Goal: Transaction & Acquisition: Subscribe to service/newsletter

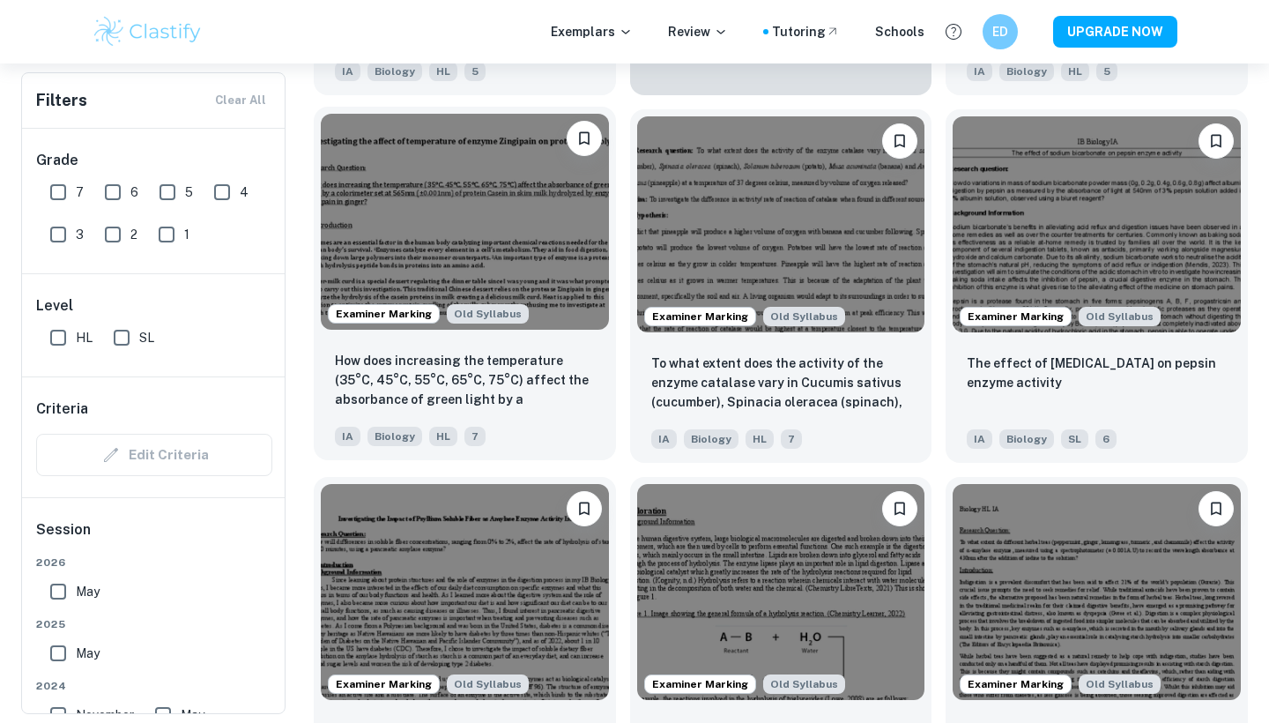
scroll to position [3715, 0]
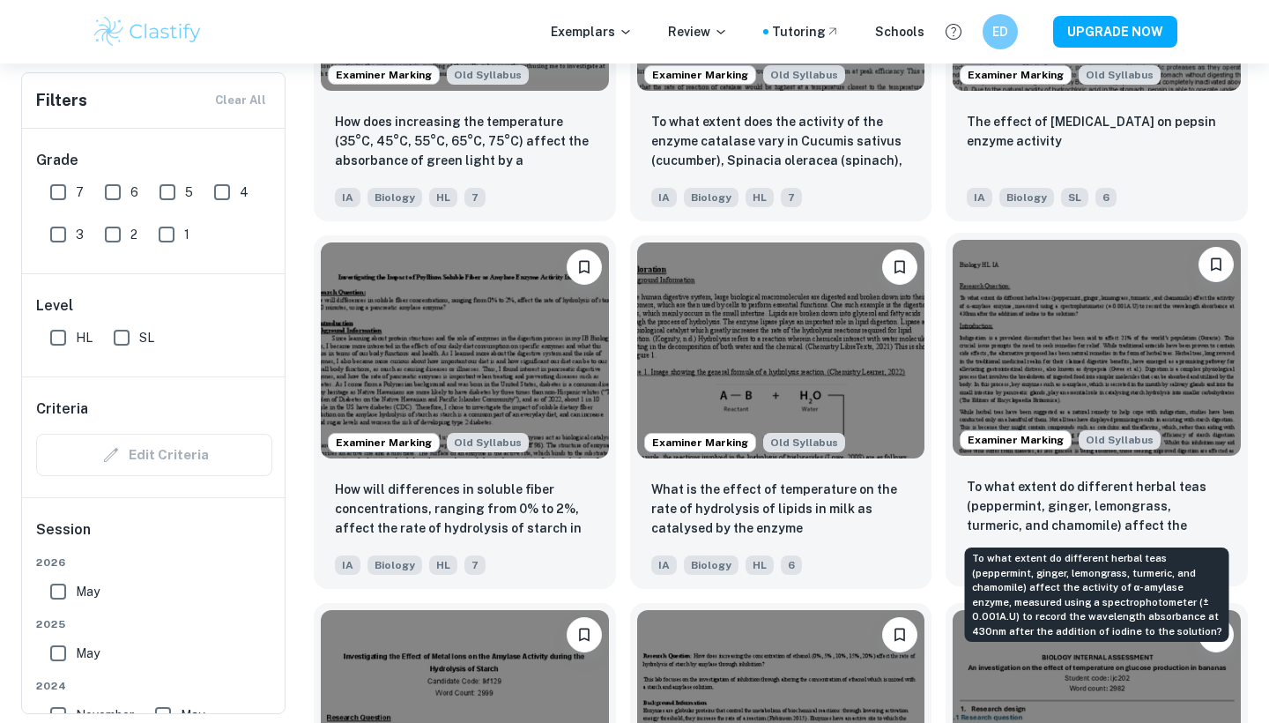
click at [1025, 520] on p "To what extent do different herbal teas (peppermint, ginger, lemongrass, turmer…" at bounding box center [1097, 507] width 260 height 60
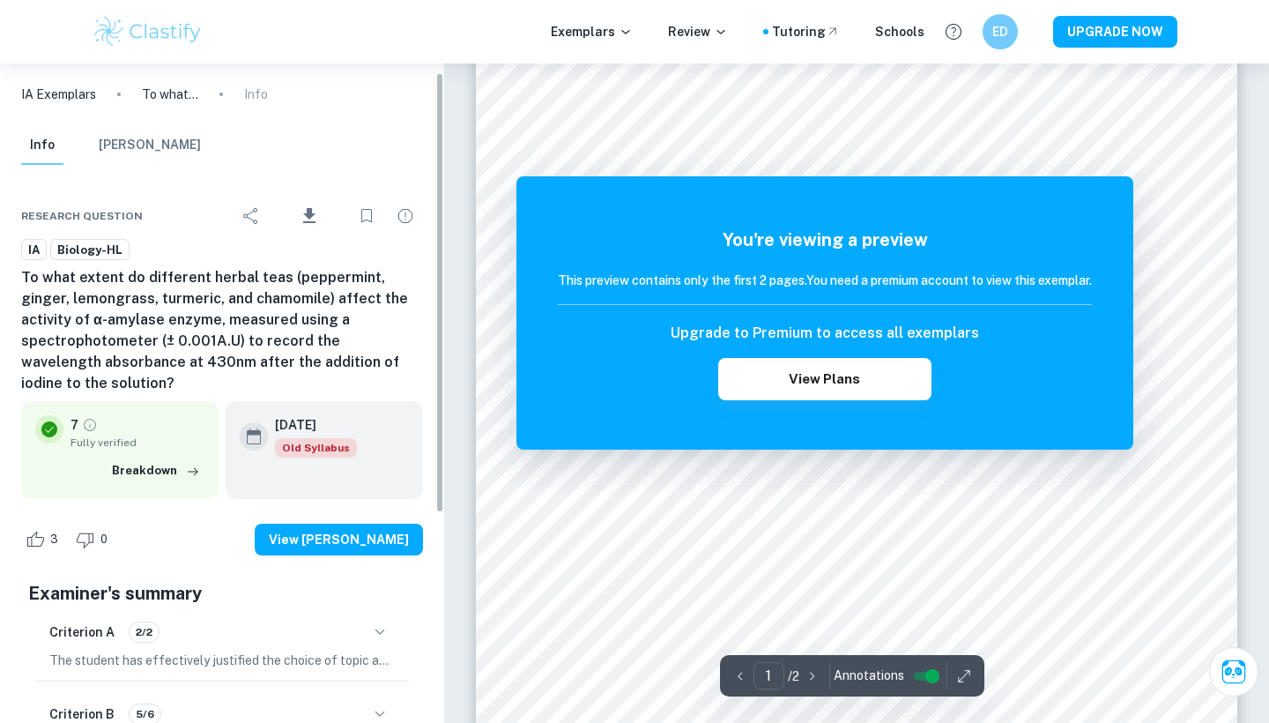
scroll to position [287, 0]
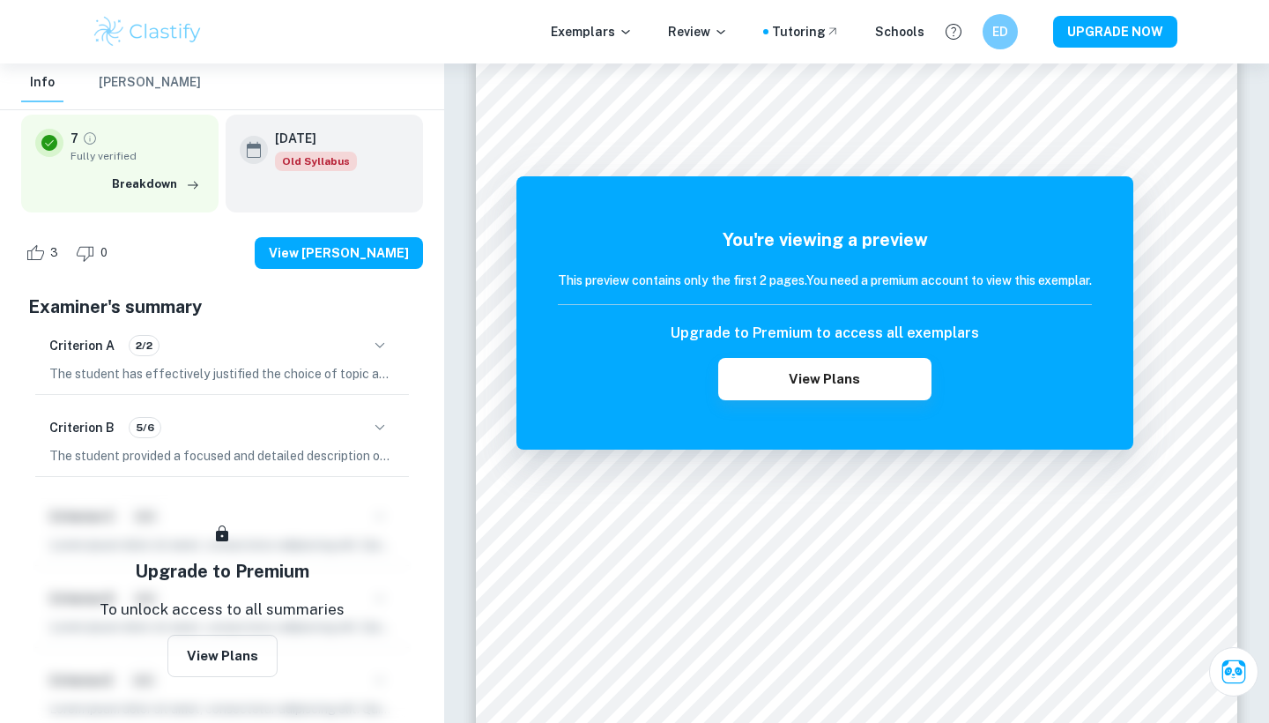
click at [369, 417] on icon "button" at bounding box center [379, 427] width 21 height 21
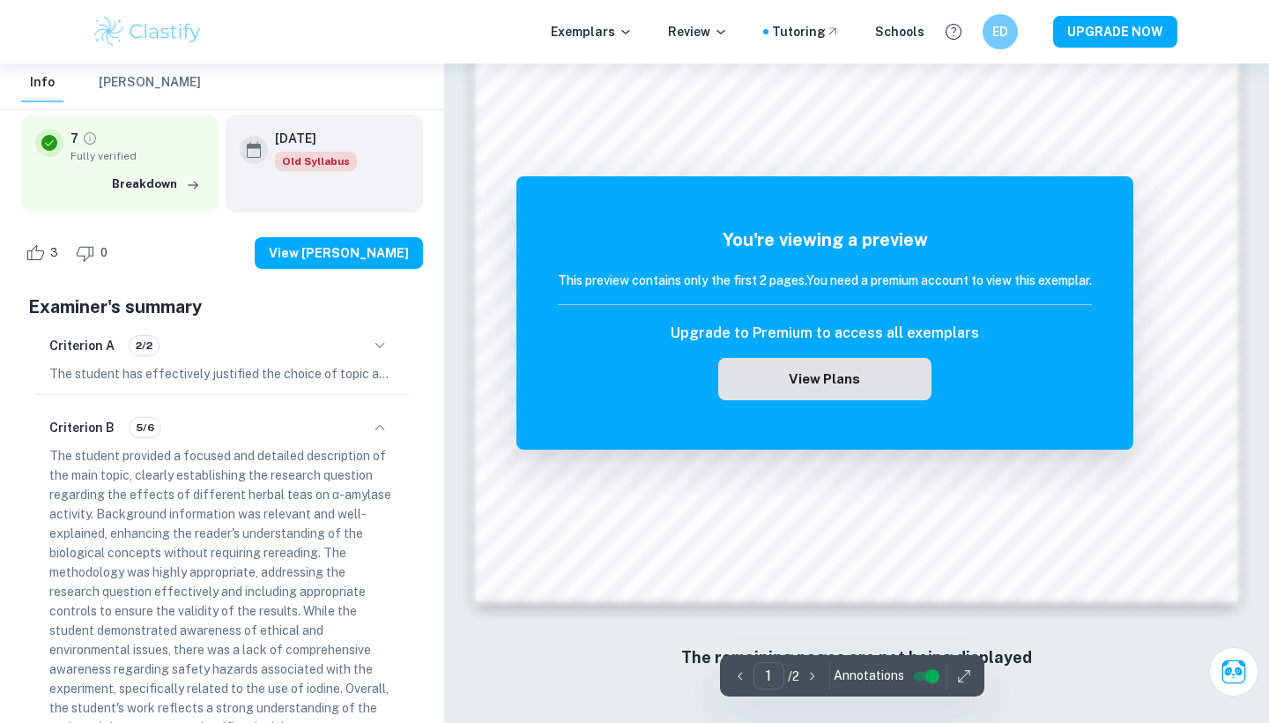
scroll to position [1459, 0]
click at [769, 389] on button "View Plans" at bounding box center [824, 379] width 213 height 42
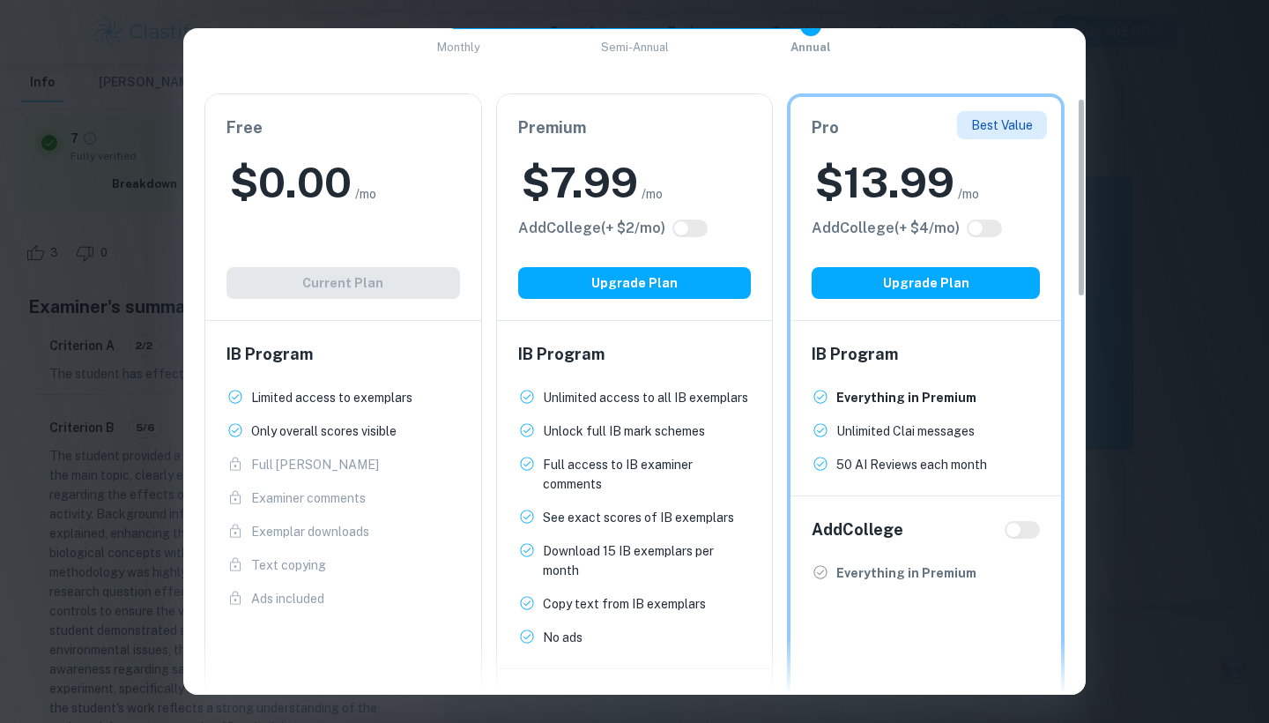
scroll to position [233, 0]
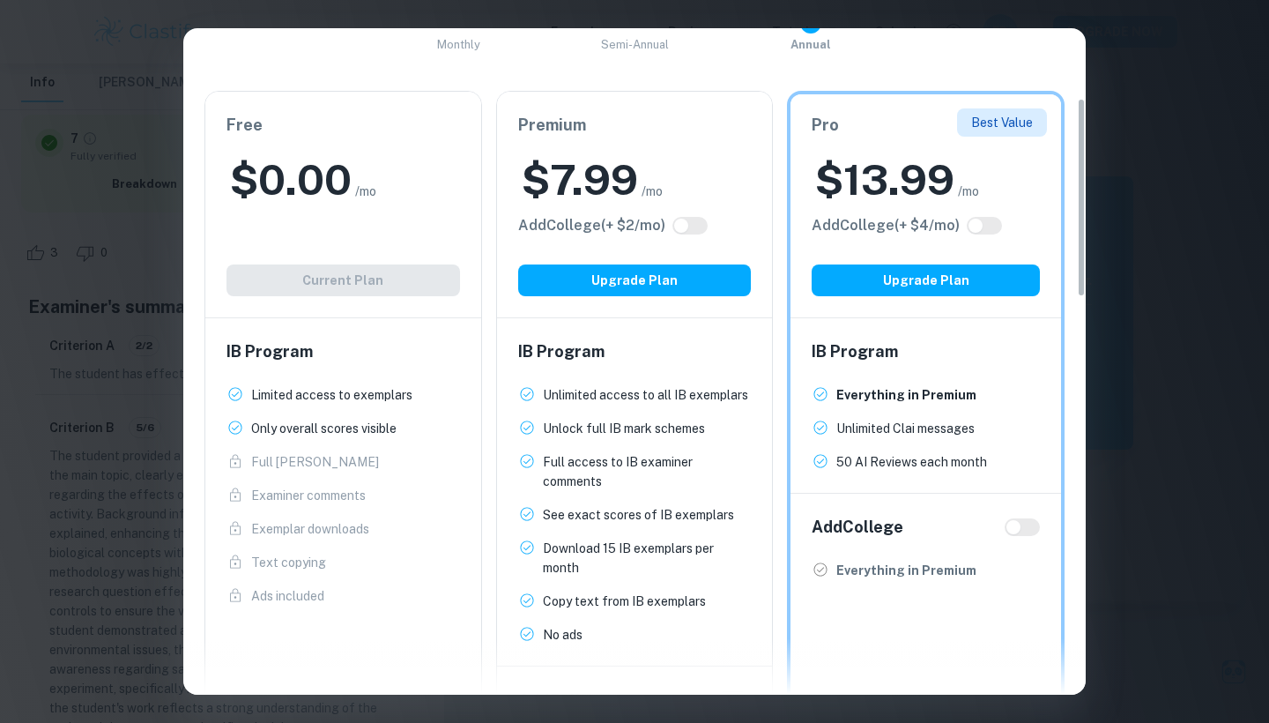
click at [833, 463] on li "50 AI Reviews each month" at bounding box center [898, 461] width 175 height 19
click at [803, 464] on div "IB Program Everything in Premium New! Unlimited Clai messages New! 50 AI Review…" at bounding box center [925, 405] width 270 height 174
click at [814, 463] on icon at bounding box center [820, 461] width 18 height 18
click at [829, 463] on icon at bounding box center [820, 461] width 18 height 18
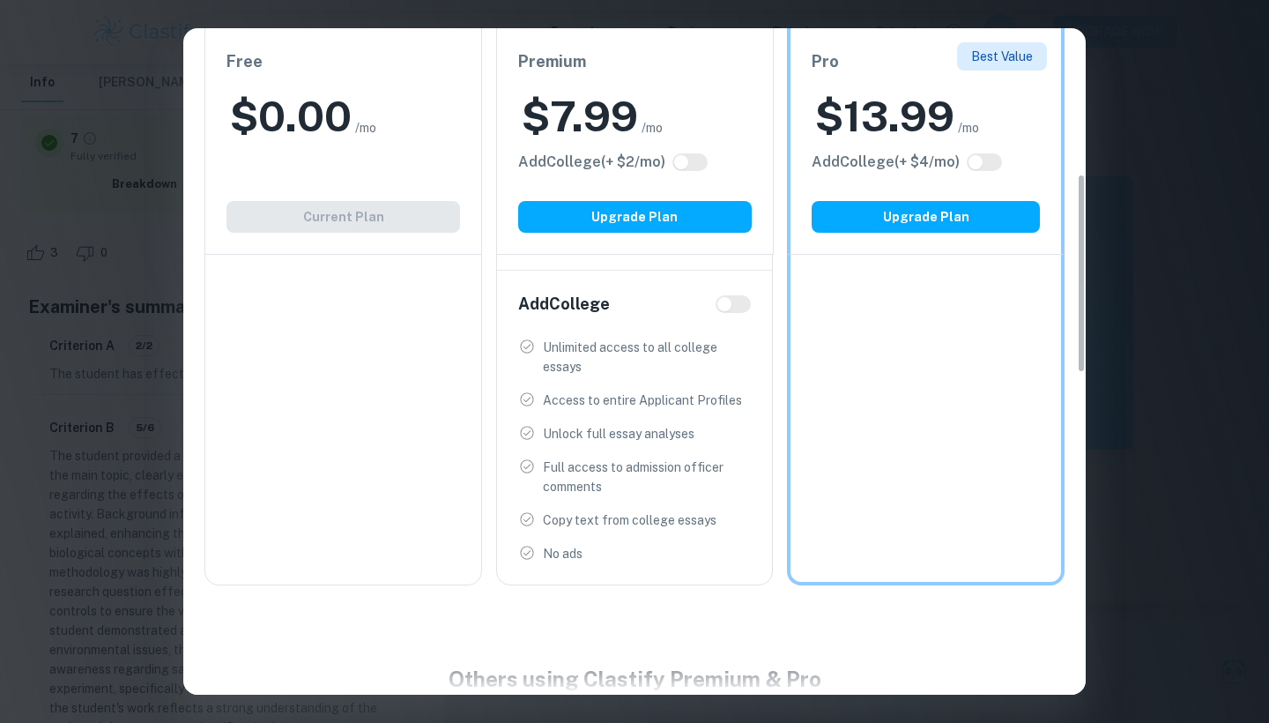
scroll to position [105, 0]
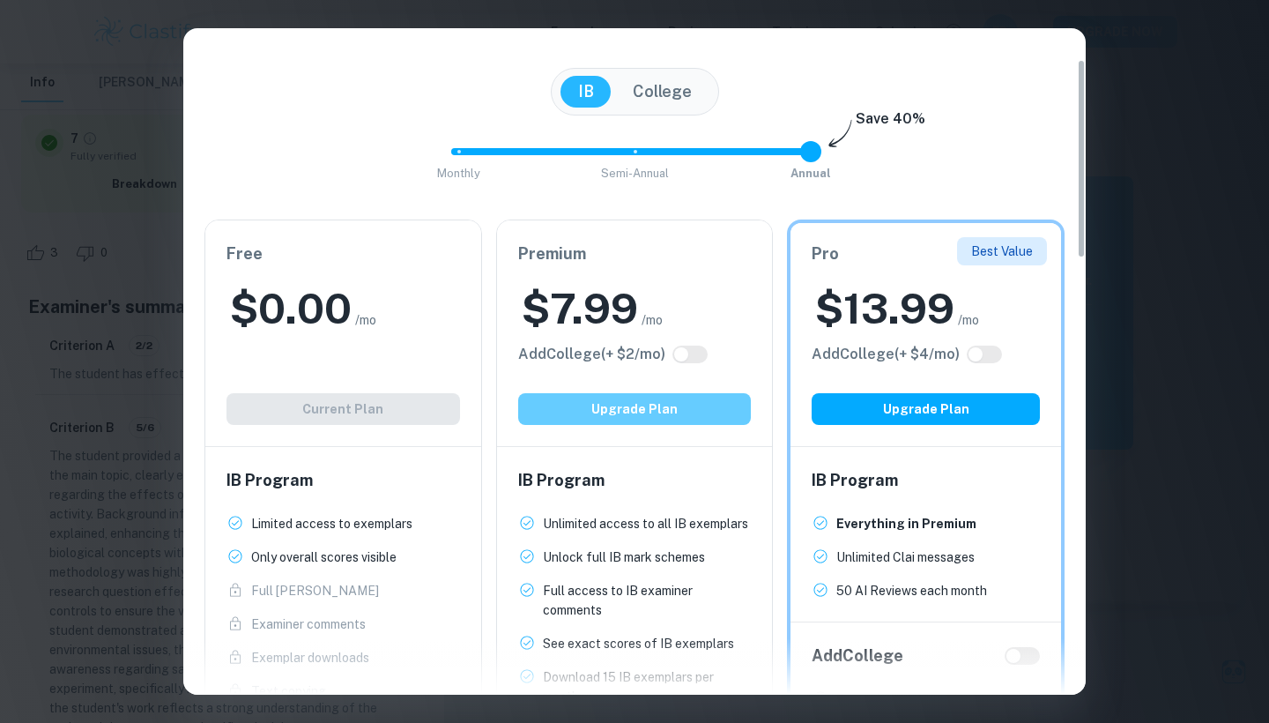
click at [708, 415] on button "Upgrade Plan" at bounding box center [634, 409] width 233 height 32
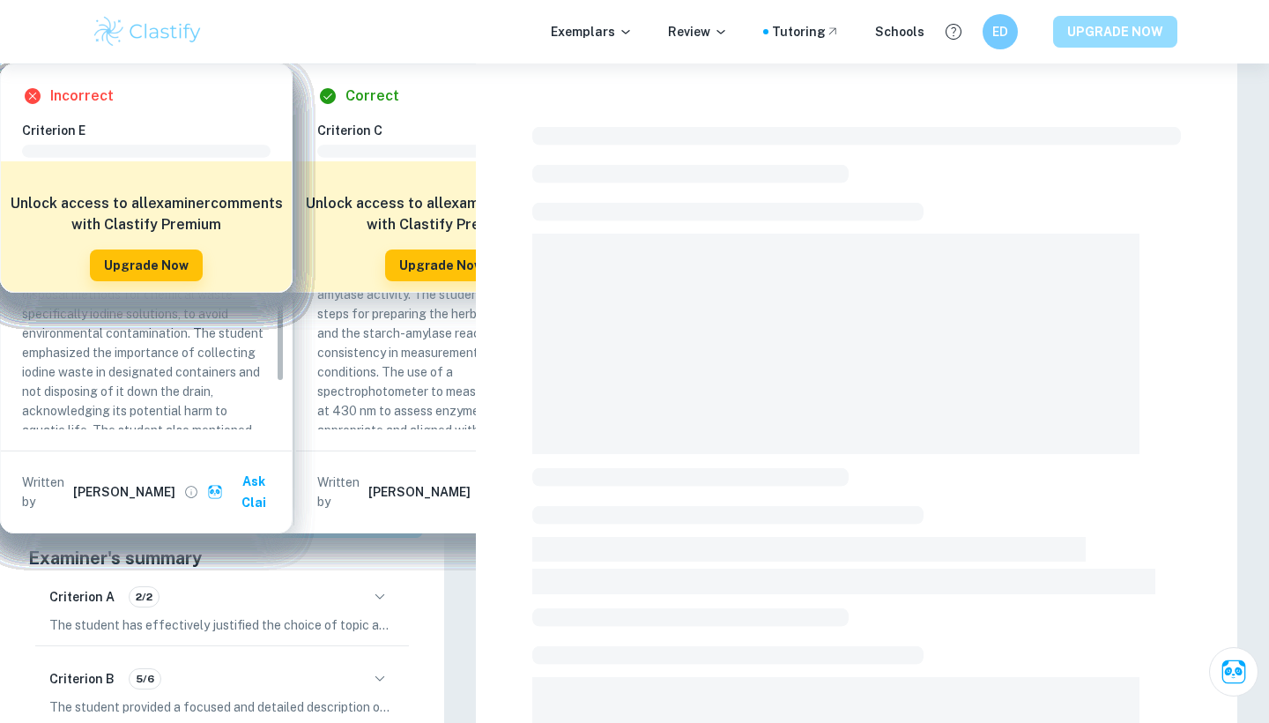
click at [1119, 22] on button "UPGRADE NOW" at bounding box center [1115, 32] width 124 height 32
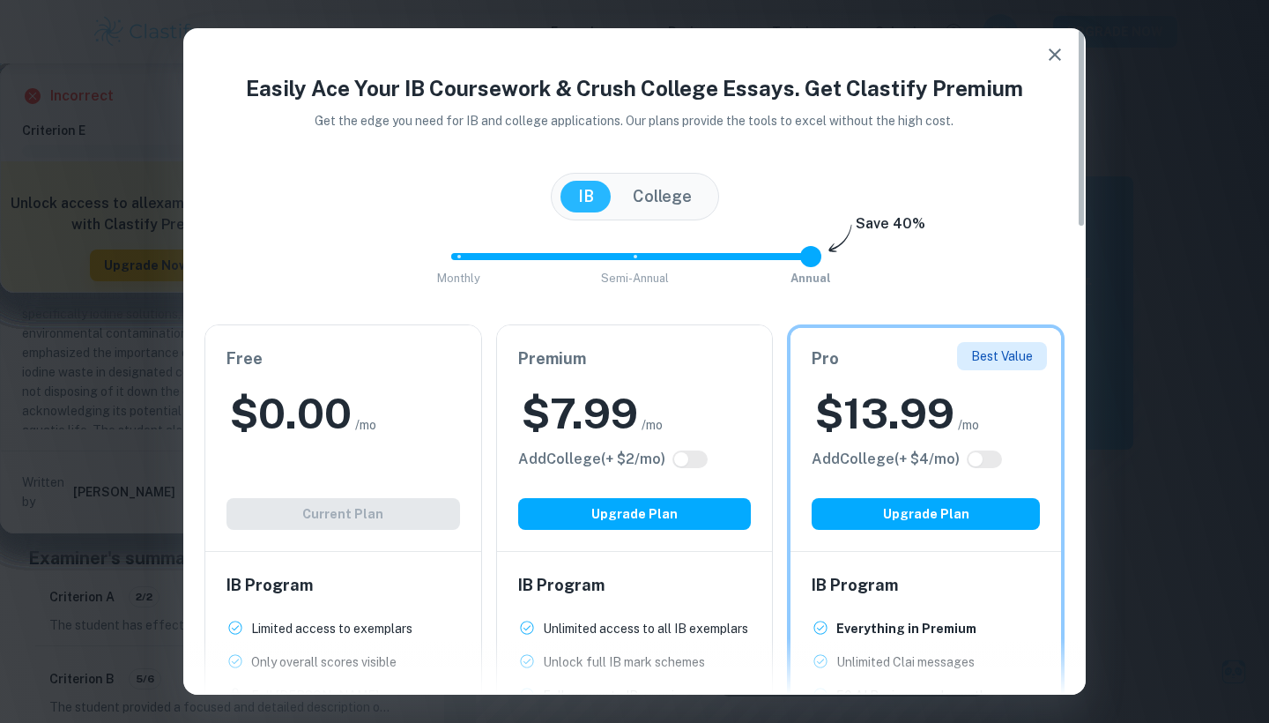
scroll to position [1, 0]
click at [636, 255] on span at bounding box center [636, 256] width 4 height 4
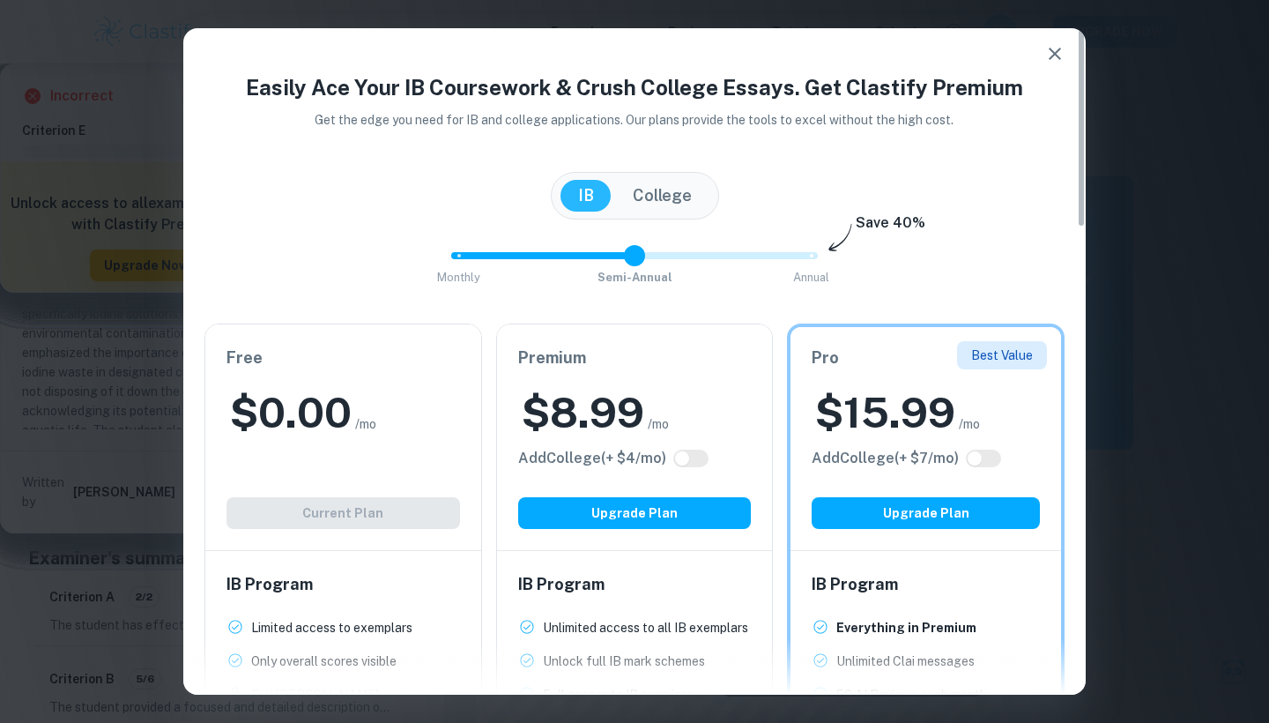
click at [636, 255] on span at bounding box center [634, 255] width 21 height 21
type input "0"
click at [487, 255] on span at bounding box center [539, 255] width 176 height 7
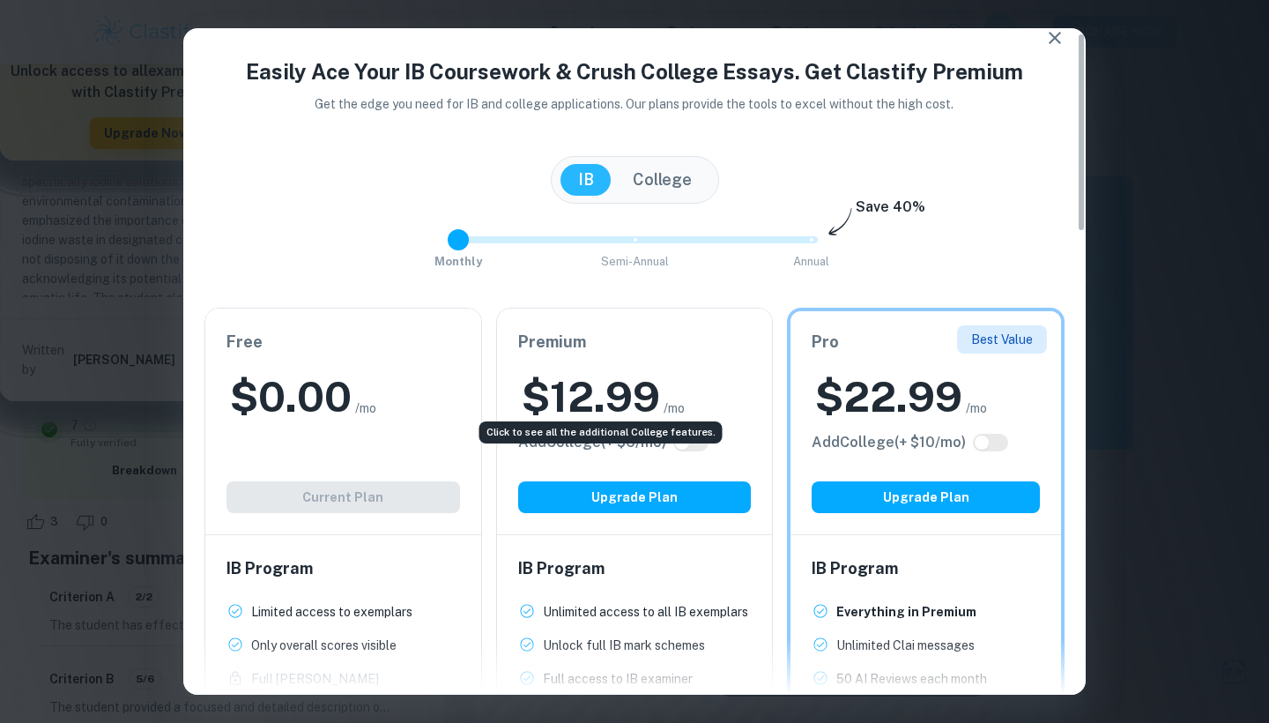
scroll to position [178, 0]
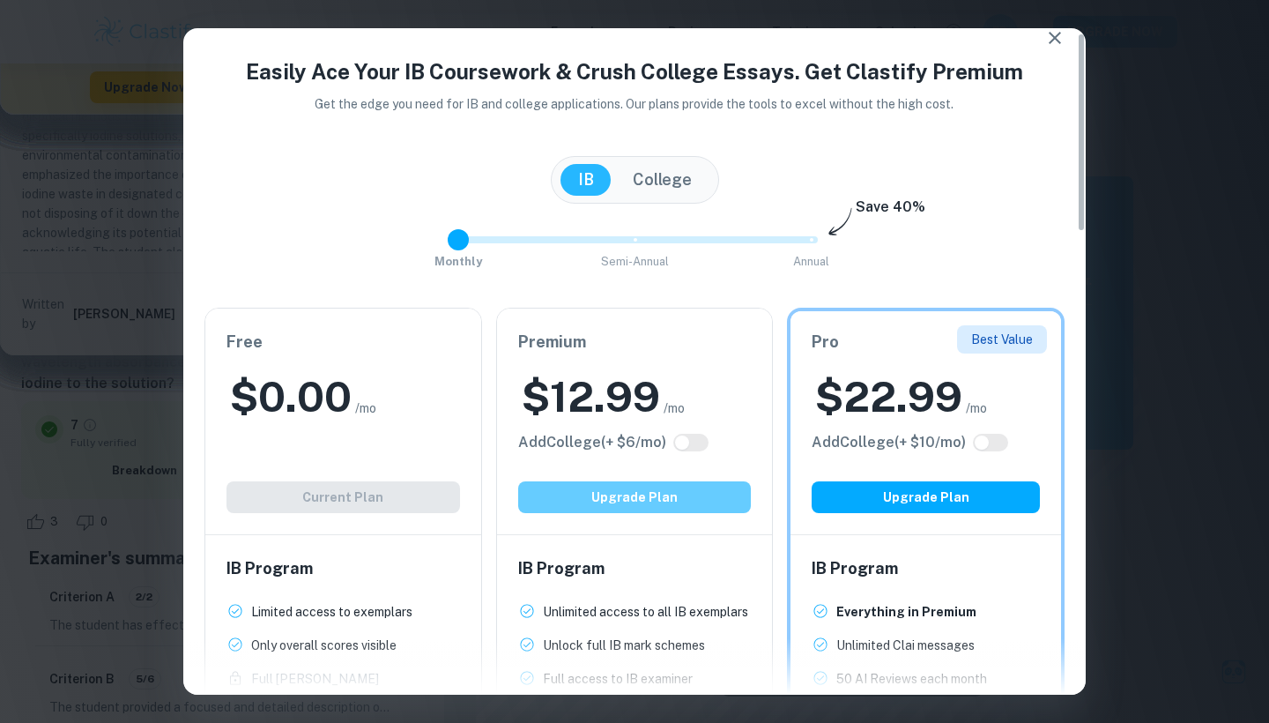
click at [632, 494] on button "Upgrade Plan" at bounding box center [634, 497] width 233 height 32
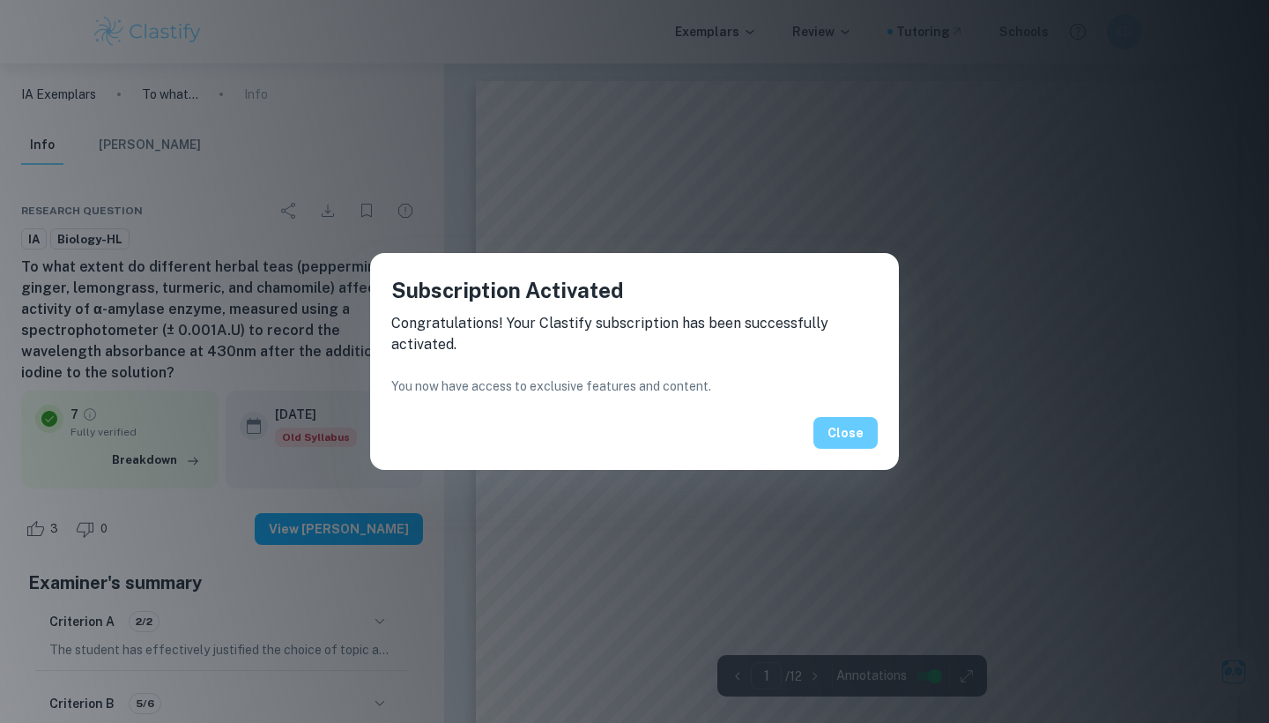
click at [852, 429] on button "Close" at bounding box center [845, 433] width 64 height 32
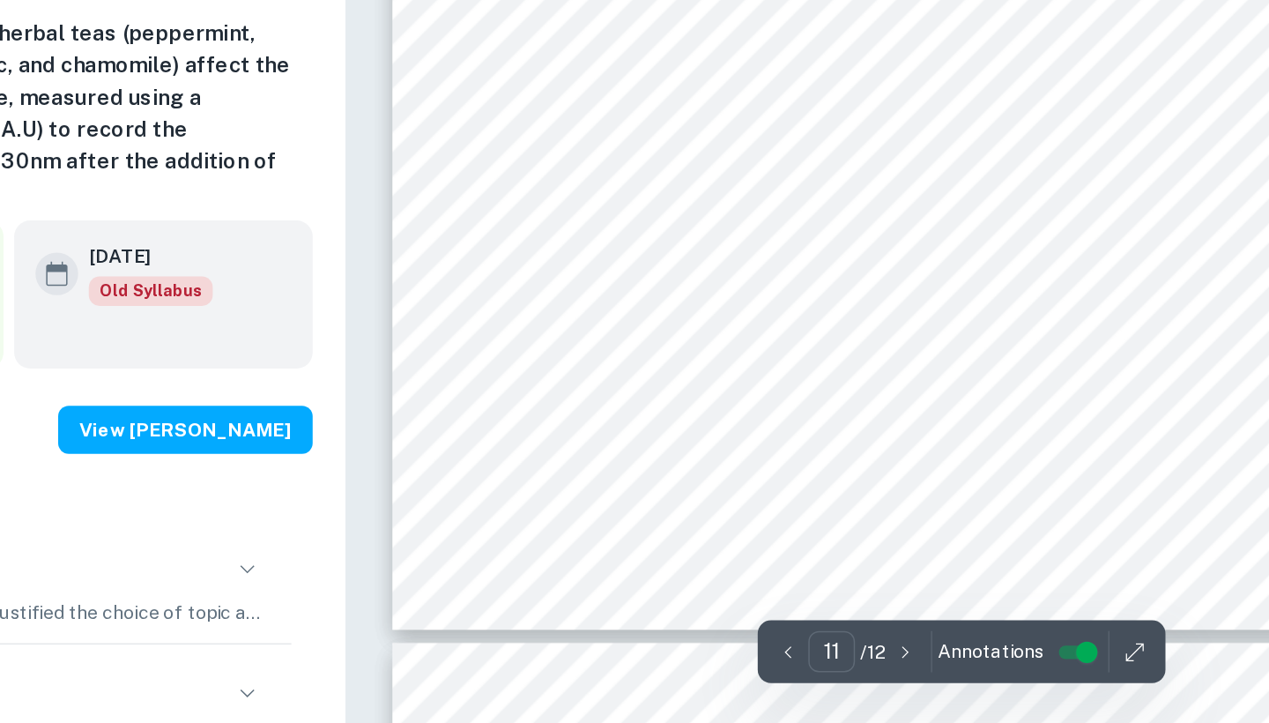
scroll to position [10723, 0]
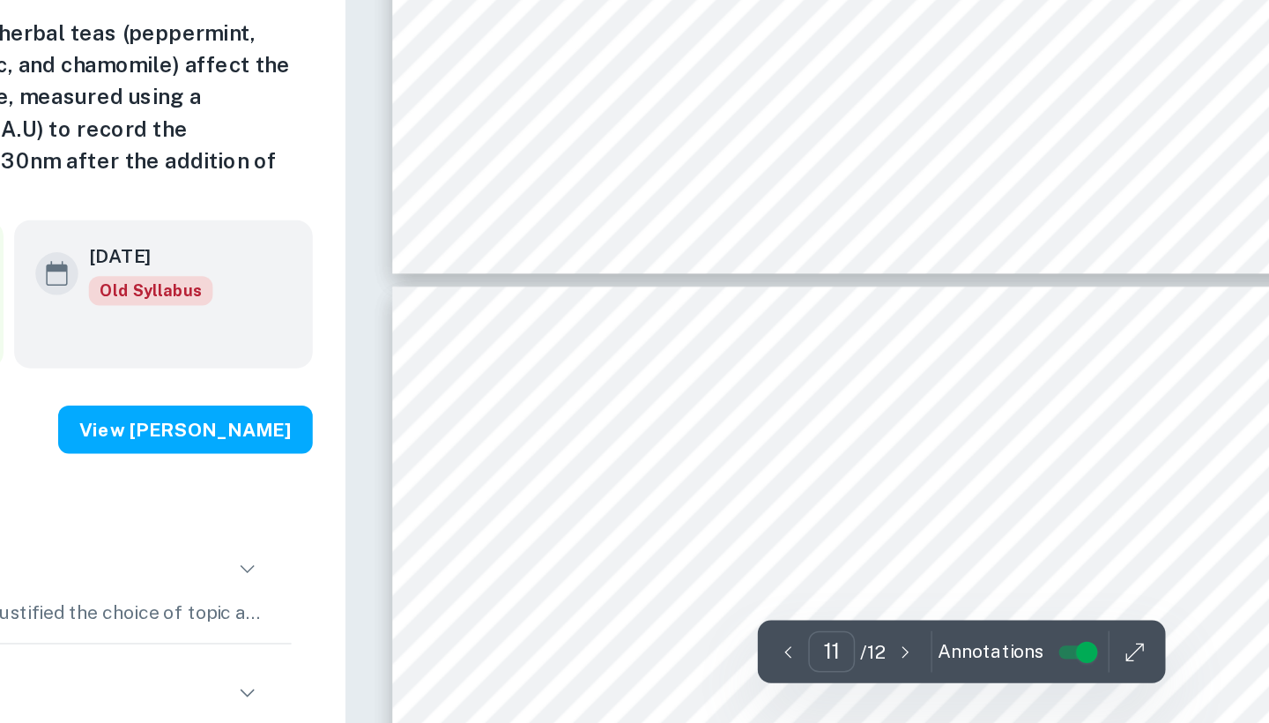
type input "12"
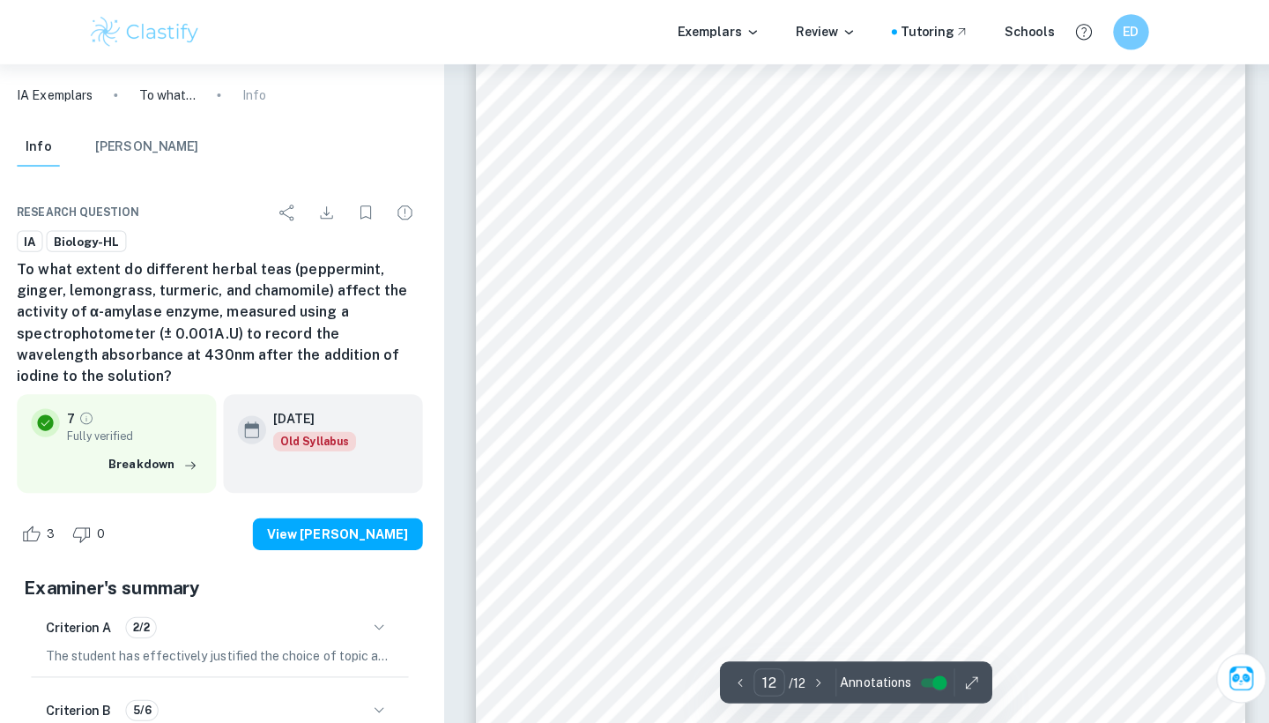
scroll to position [11227, 0]
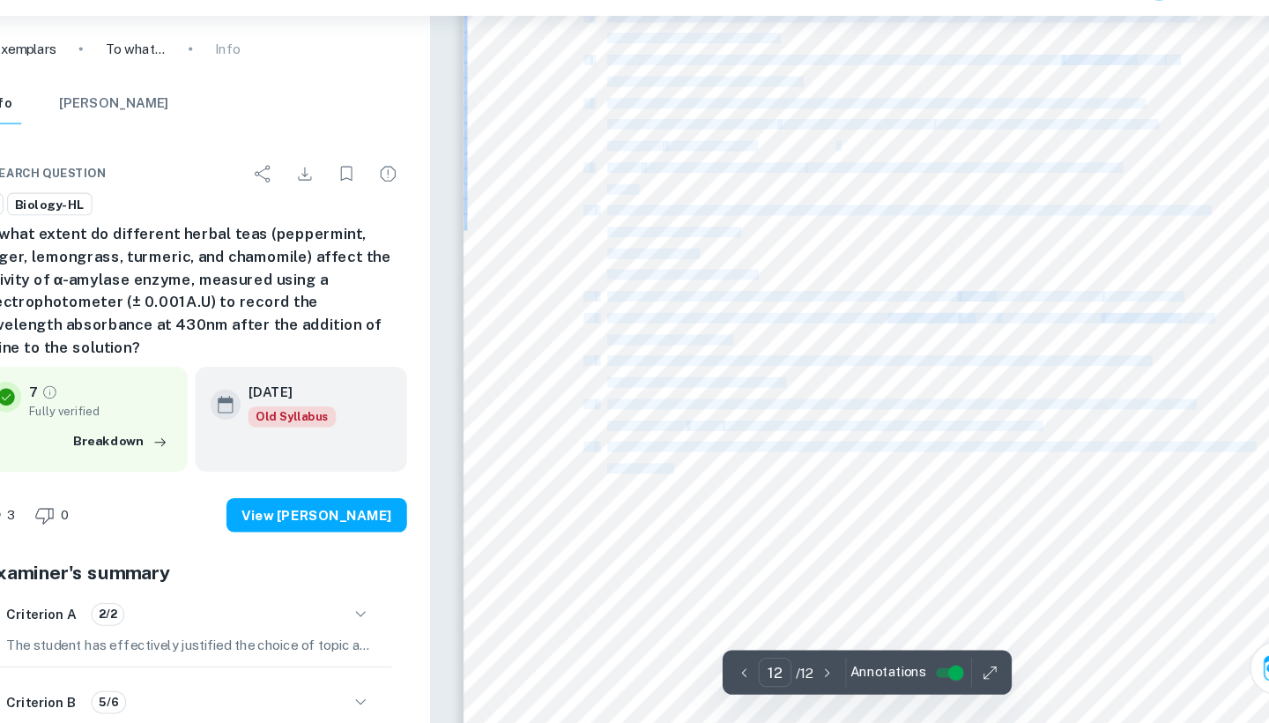
drag, startPoint x: 667, startPoint y: 453, endPoint x: 627, endPoint y: 434, distance: 44.1
click at [627, 434] on div "Biology HL IA 4. Freitas, Daniela, and Steven Le Feunteun. Inhibitory Effect of…" at bounding box center [856, 402] width 761 height 985
click at [631, 481] on span "complexes in flow channel and its application to human stress testing."" at bounding box center [733, 485] width 247 height 9
drag, startPoint x: 642, startPoint y: 418, endPoint x: 667, endPoint y: 445, distance: 36.8
click at [667, 446] on div "Biology HL IA 4. Freitas, Daniela, and Steven Le Feunteun. Inhibitory Effect of…" at bounding box center [856, 402] width 761 height 985
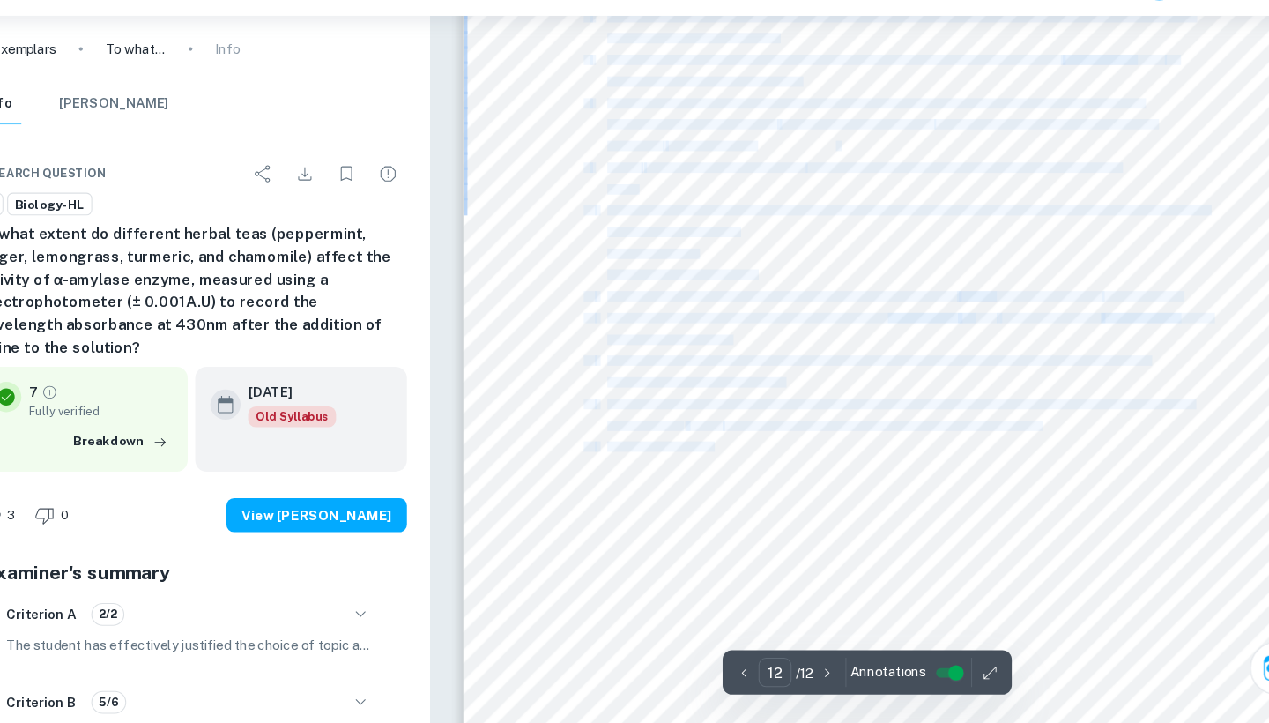
click at [632, 481] on span "complexes in flow channel and its application to human stress testing."" at bounding box center [733, 485] width 247 height 9
